Goal: Task Accomplishment & Management: Manage account settings

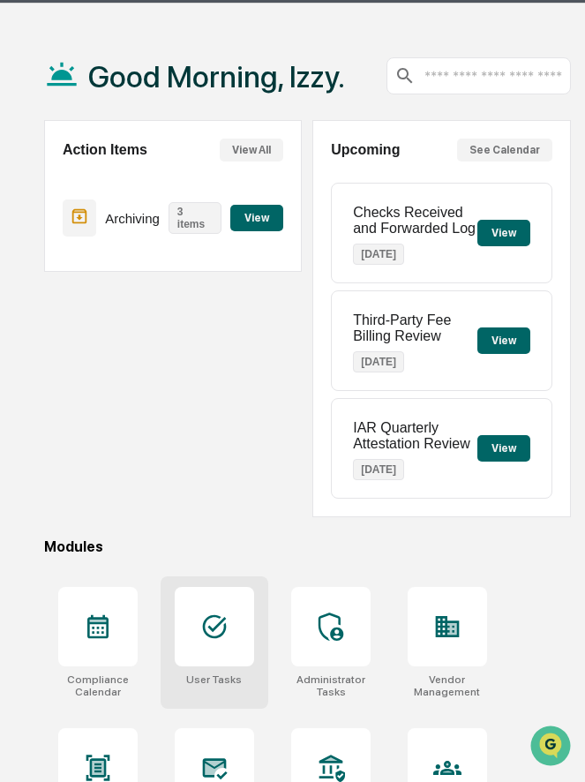
scroll to position [53, 0]
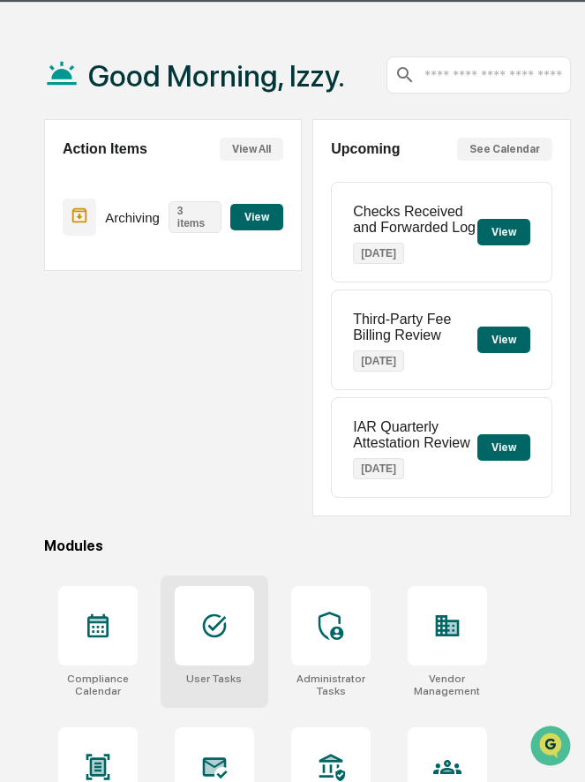
click at [215, 637] on icon at bounding box center [215, 627] width 24 height 24
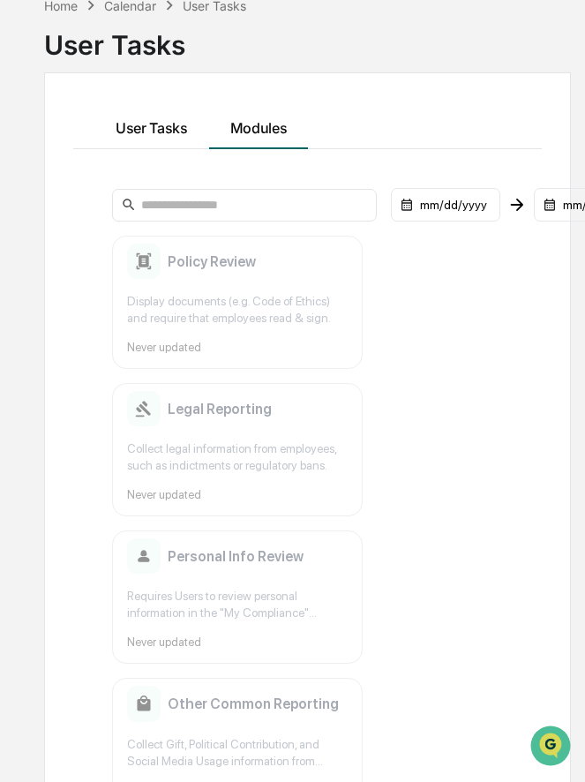
scroll to position [84, 0]
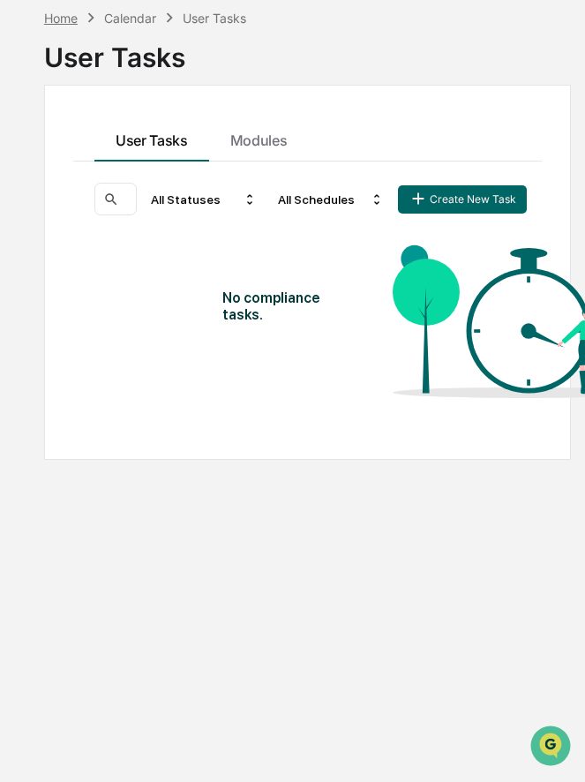
click at [65, 18] on div "Home" at bounding box center [61, 18] width 34 height 15
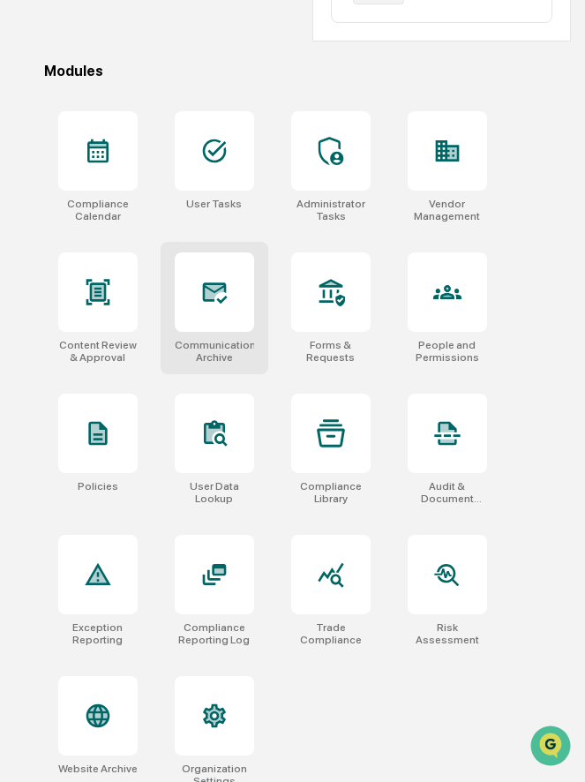
scroll to position [547, 0]
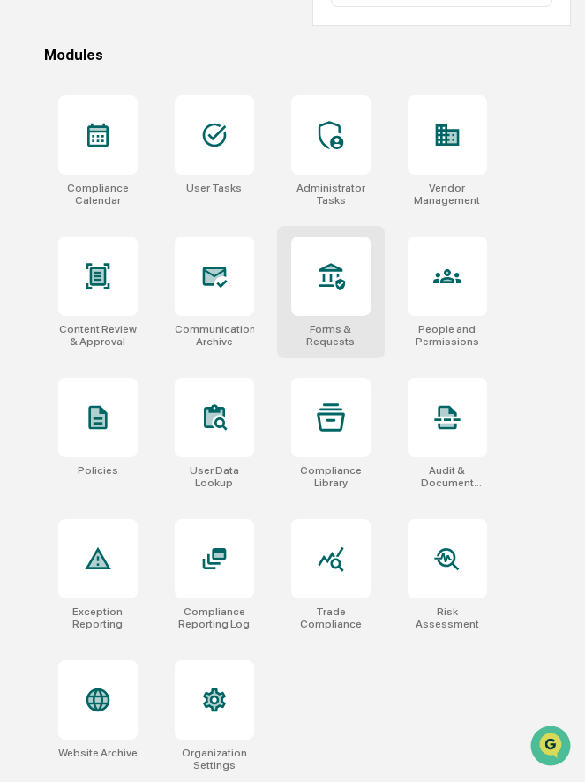
click at [371, 300] on div "Forms & Requests" at bounding box center [331, 292] width 108 height 132
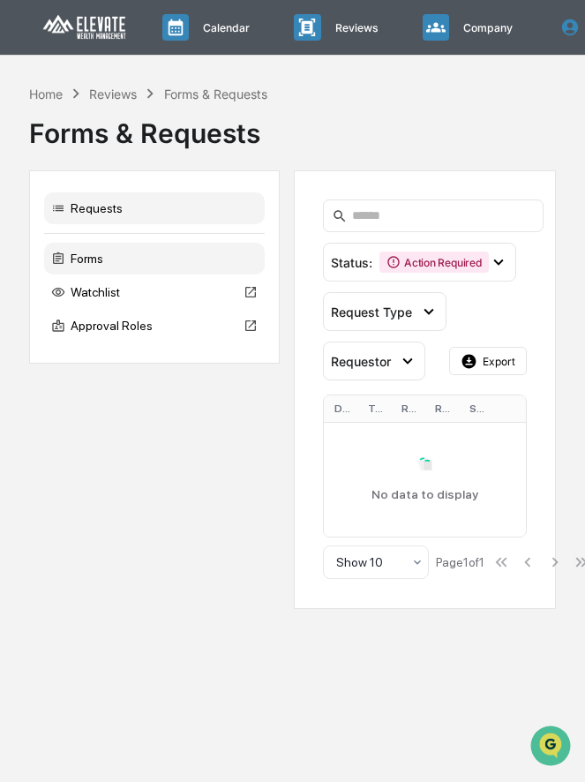
click at [152, 254] on div "Forms" at bounding box center [154, 259] width 221 height 32
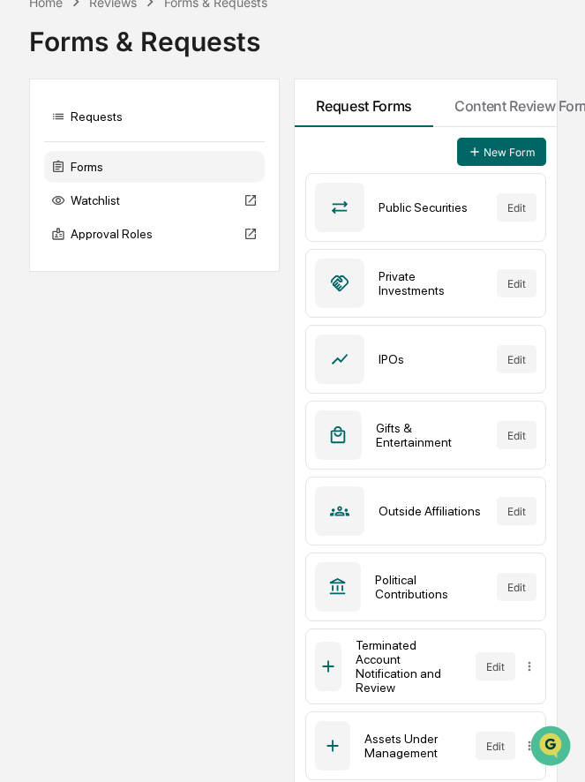
scroll to position [64, 0]
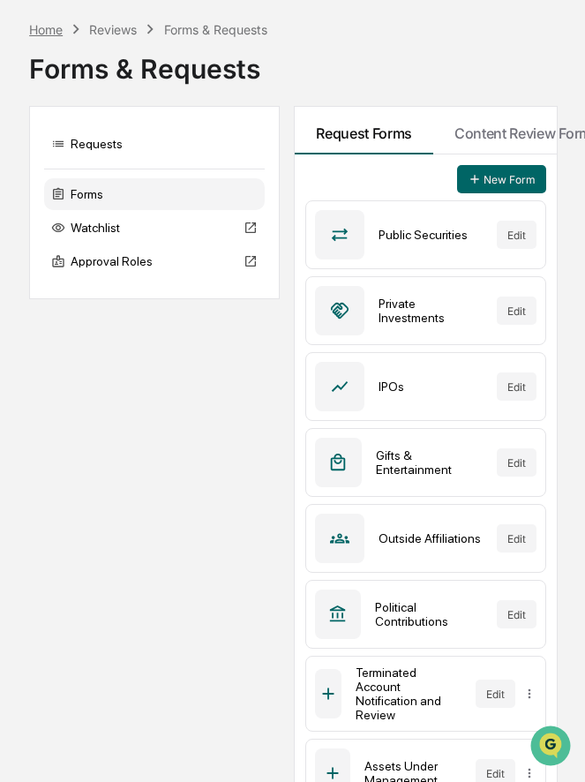
click at [45, 29] on div "Home" at bounding box center [46, 29] width 34 height 15
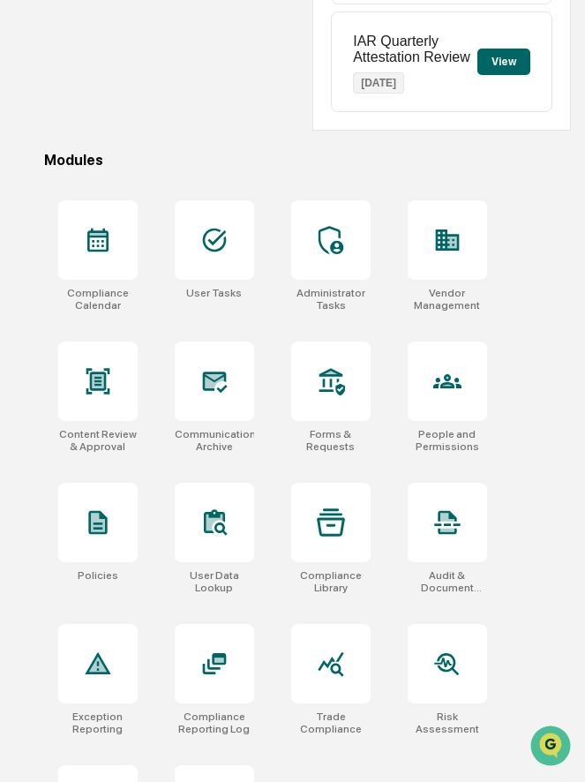
scroll to position [547, 0]
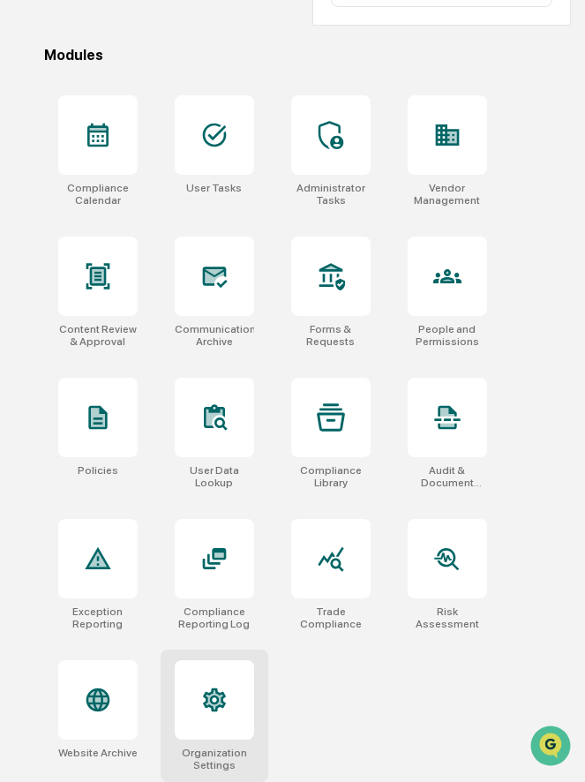
click at [205, 690] on icon at bounding box center [214, 700] width 28 height 28
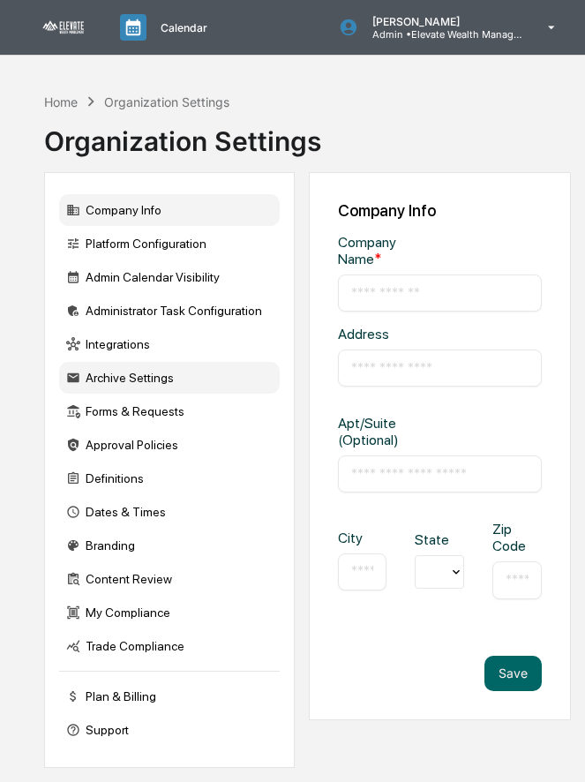
type input "**********"
type input "*********"
type input "********"
type input "*****"
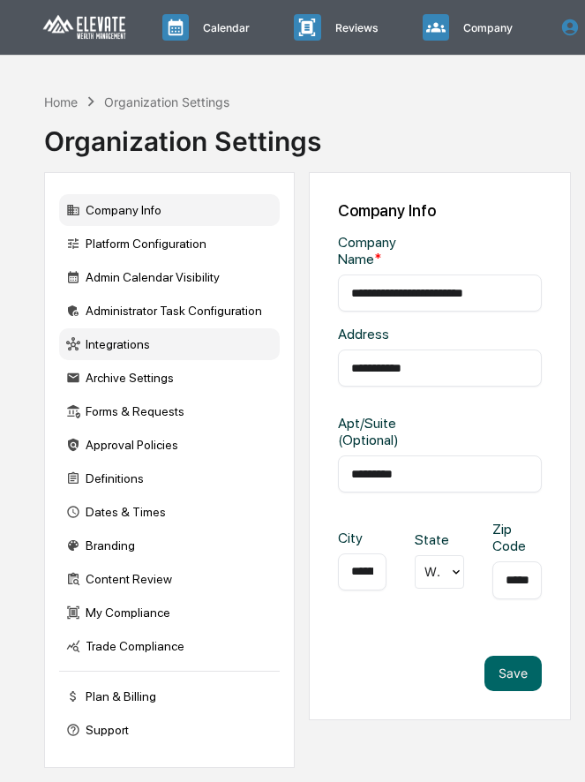
click at [177, 337] on div "Integrations" at bounding box center [169, 344] width 221 height 32
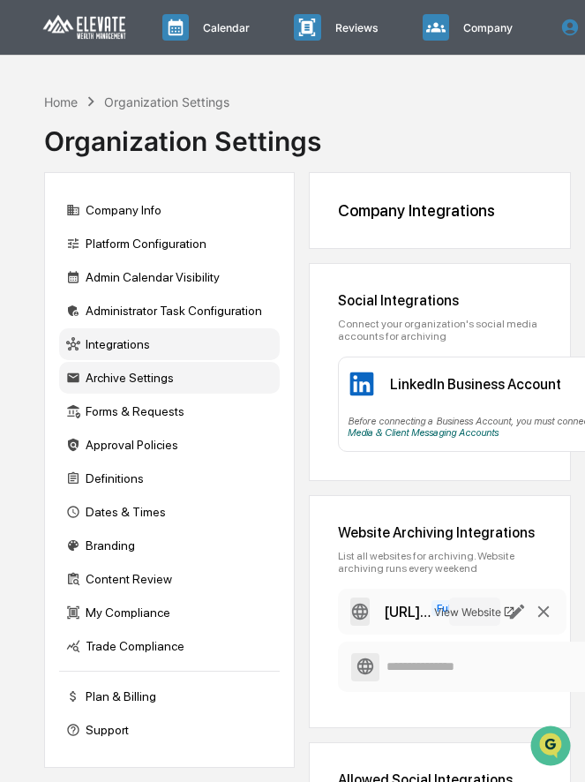
click at [121, 381] on div "Archive Settings" at bounding box center [169, 378] width 221 height 32
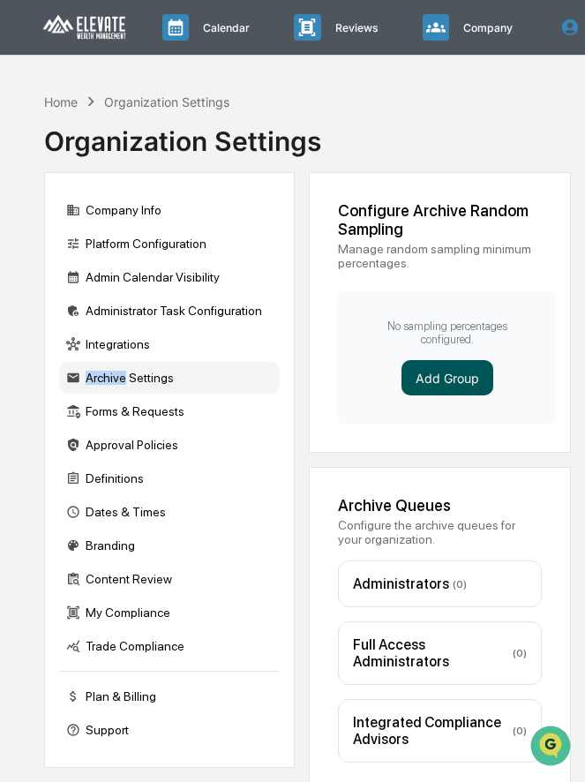
click at [476, 374] on button "Add Group" at bounding box center [448, 377] width 92 height 35
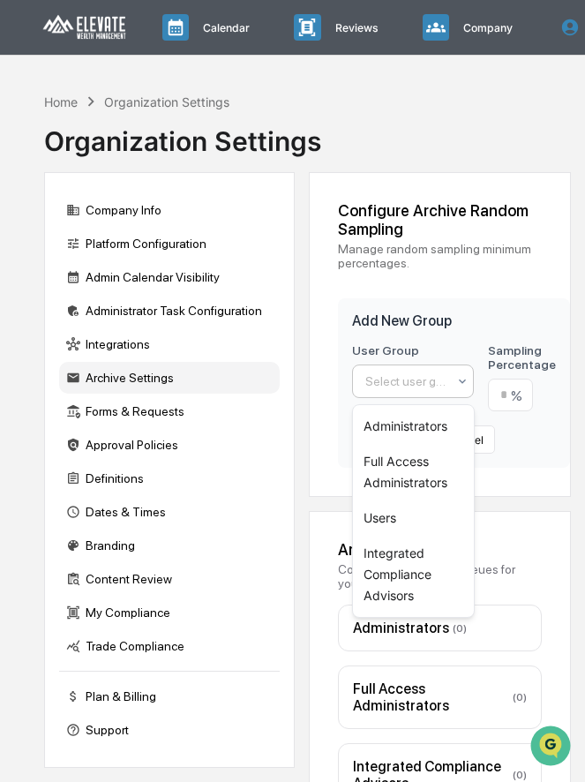
click at [404, 382] on div at bounding box center [406, 382] width 81 height 18
click at [401, 512] on div "Users" at bounding box center [413, 518] width 121 height 35
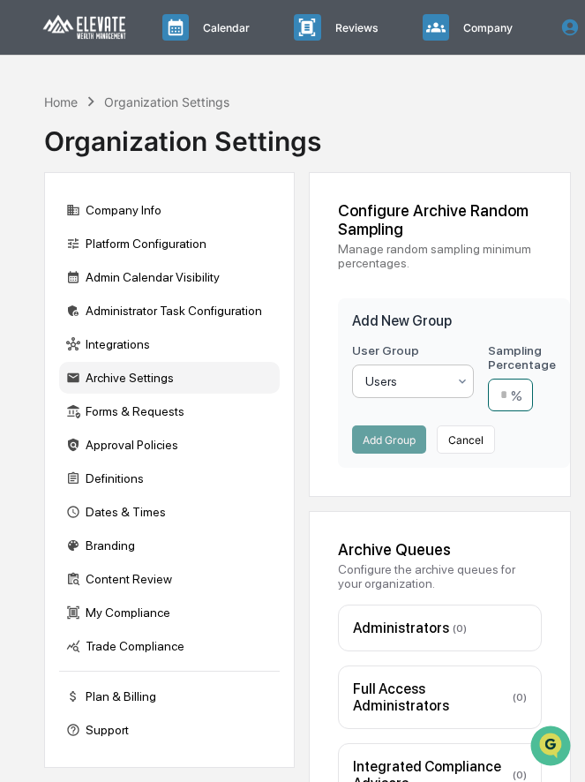
click at [506, 400] on input "number" at bounding box center [510, 395] width 45 height 33
type input "**"
click at [395, 441] on button "Add Group" at bounding box center [389, 440] width 74 height 28
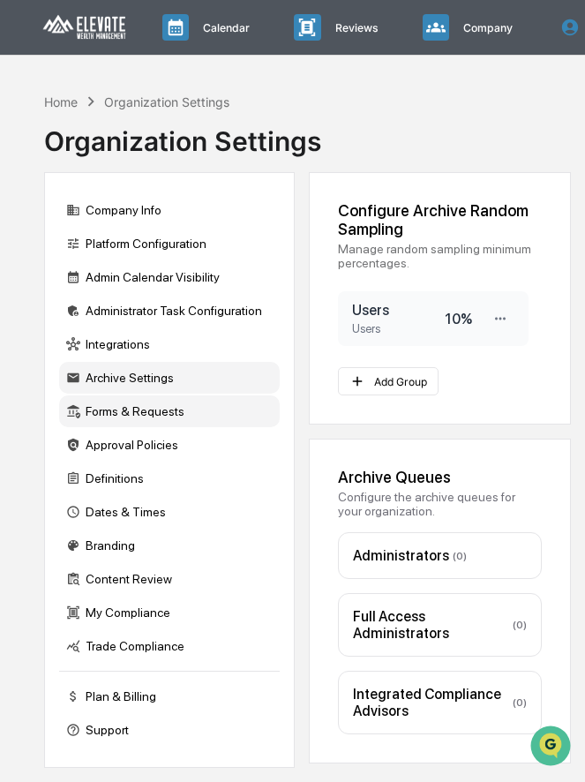
click at [189, 413] on div "Forms & Requests" at bounding box center [169, 412] width 221 height 32
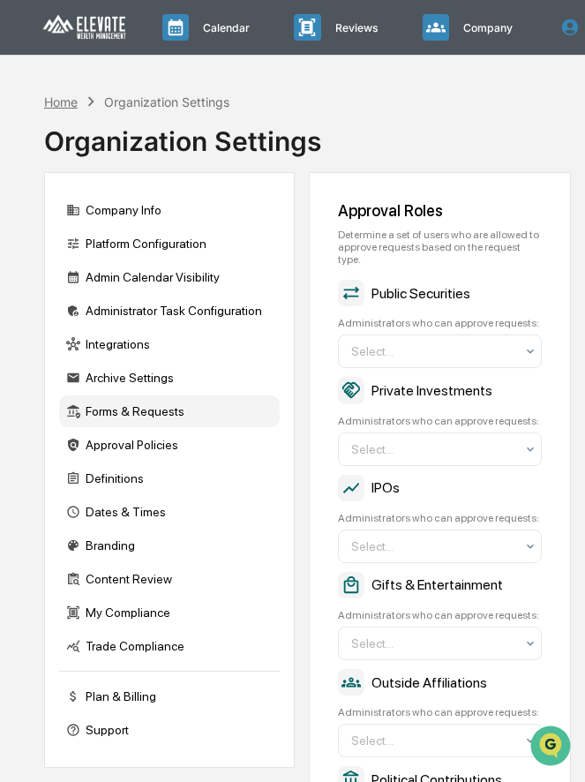
click at [59, 97] on div "Home" at bounding box center [61, 101] width 34 height 15
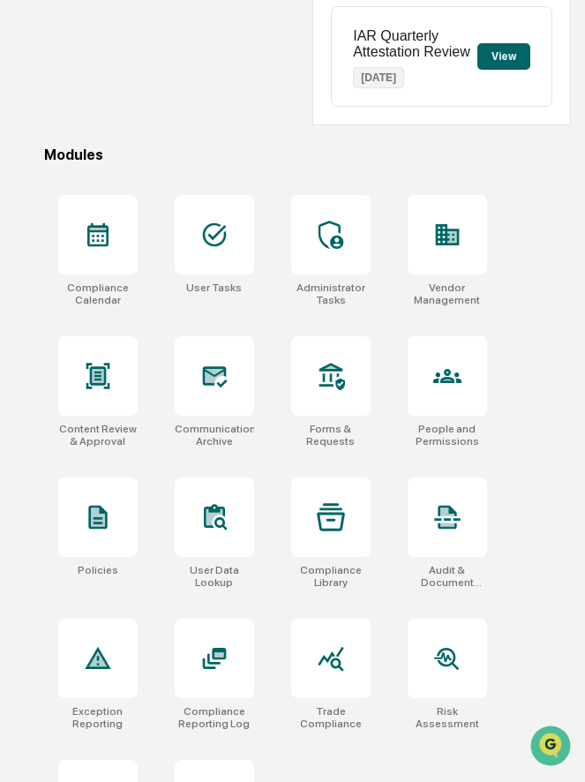
scroll to position [445, 0]
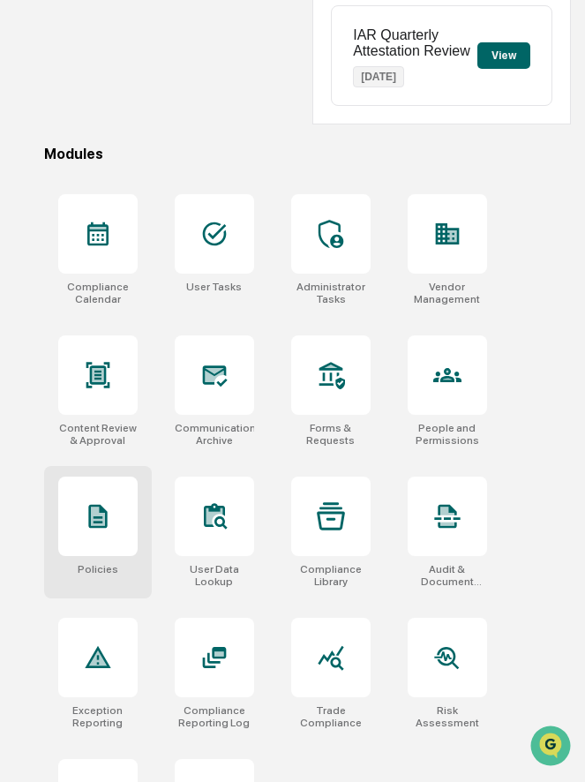
click at [85, 531] on icon at bounding box center [98, 516] width 28 height 28
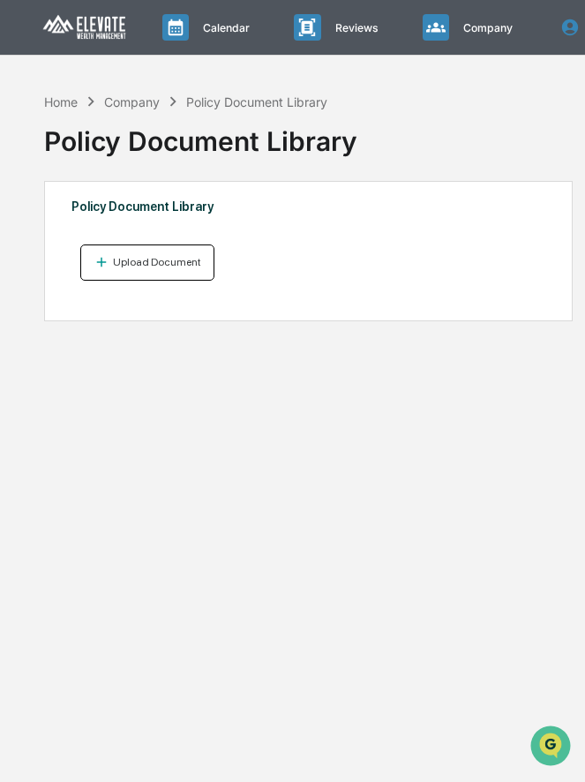
click at [109, 268] on div "Upload Document" at bounding box center [155, 262] width 92 height 12
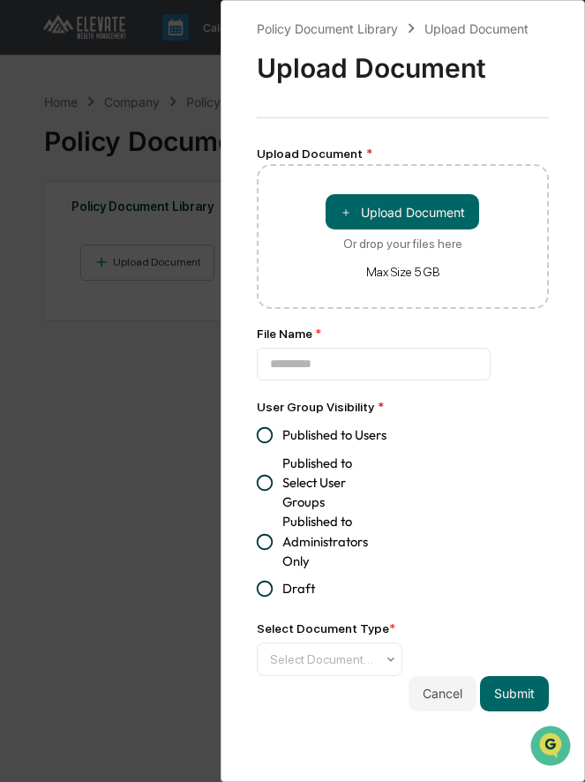
click at [154, 196] on div "Policy Document Library Upload Document Upload Document Upload Document * ＋ Upl…" at bounding box center [292, 391] width 585 height 782
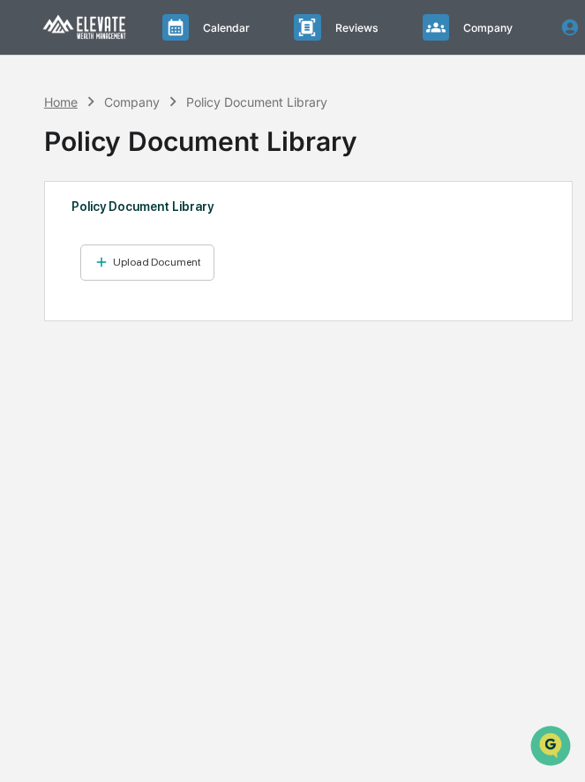
click at [65, 96] on div "Home" at bounding box center [61, 101] width 34 height 15
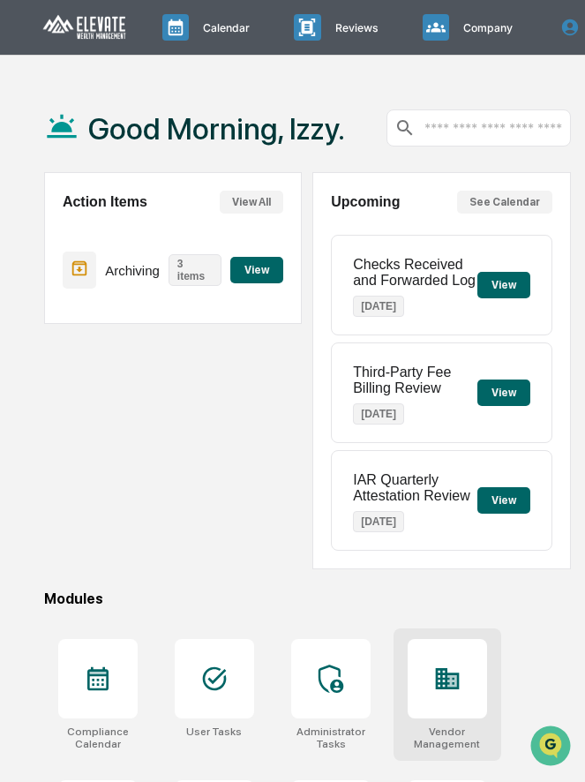
click at [436, 673] on icon at bounding box center [448, 678] width 24 height 21
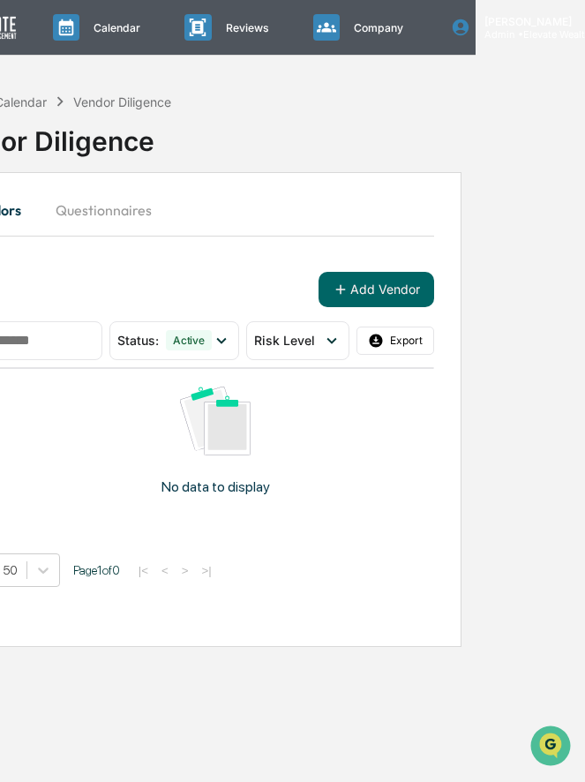
scroll to position [0, 220]
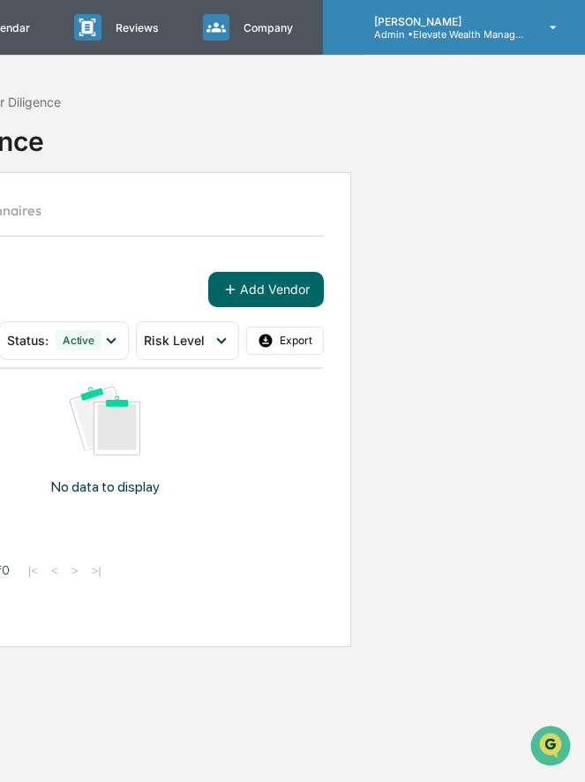
click at [351, 36] on icon at bounding box center [350, 27] width 19 height 19
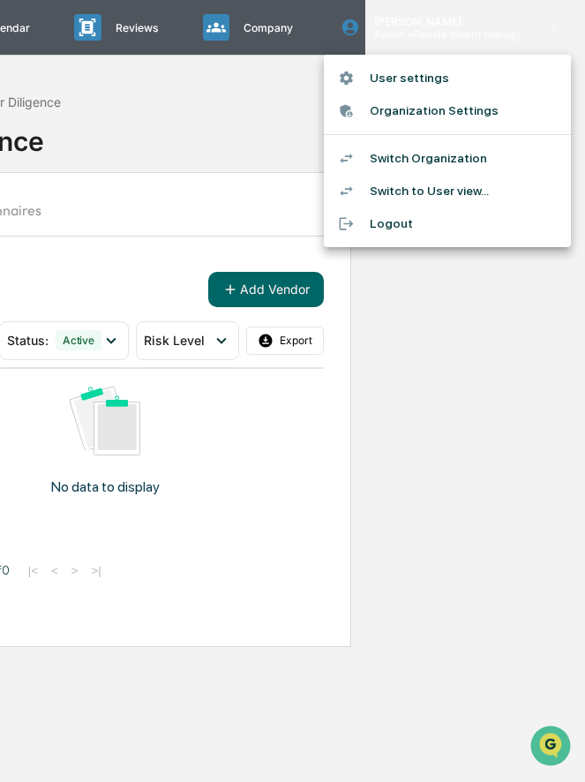
click at [419, 149] on li "Switch Organization" at bounding box center [447, 158] width 247 height 33
